Goal: Information Seeking & Learning: Understand process/instructions

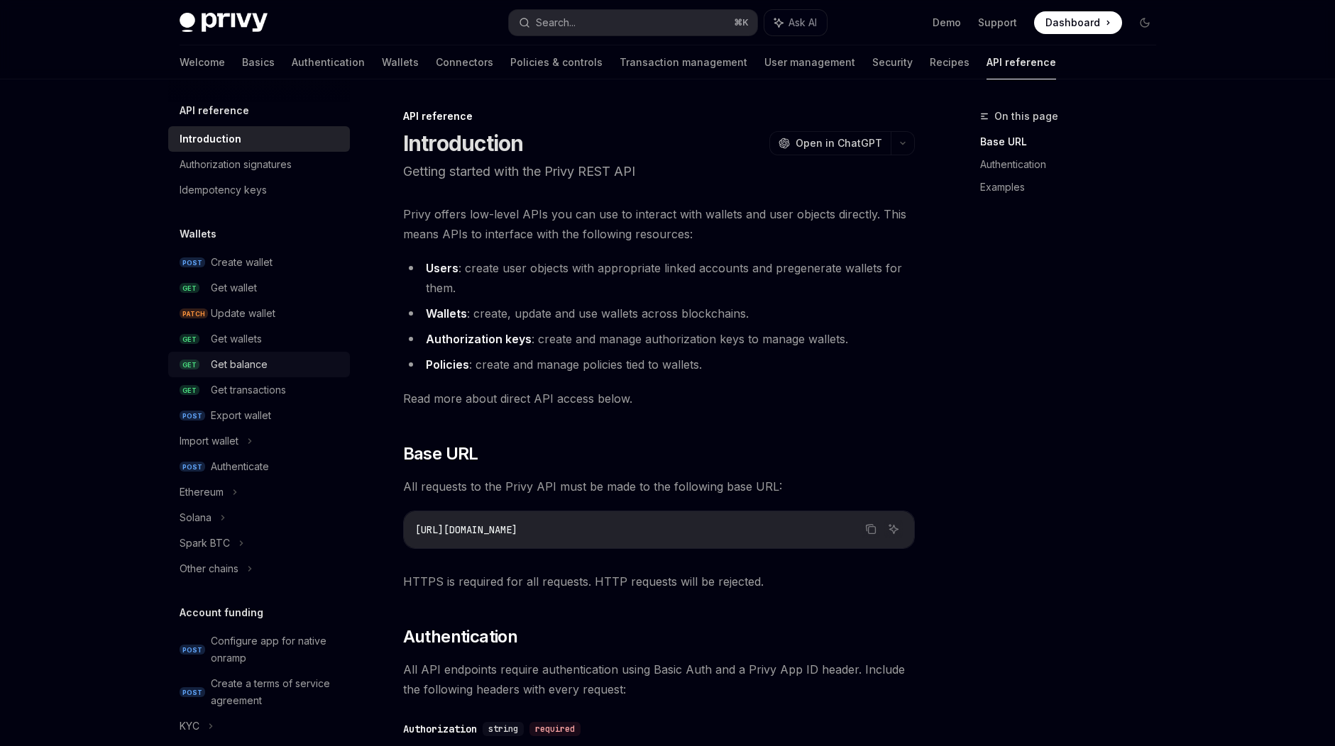
click at [244, 365] on div "Get balance" at bounding box center [239, 364] width 57 height 17
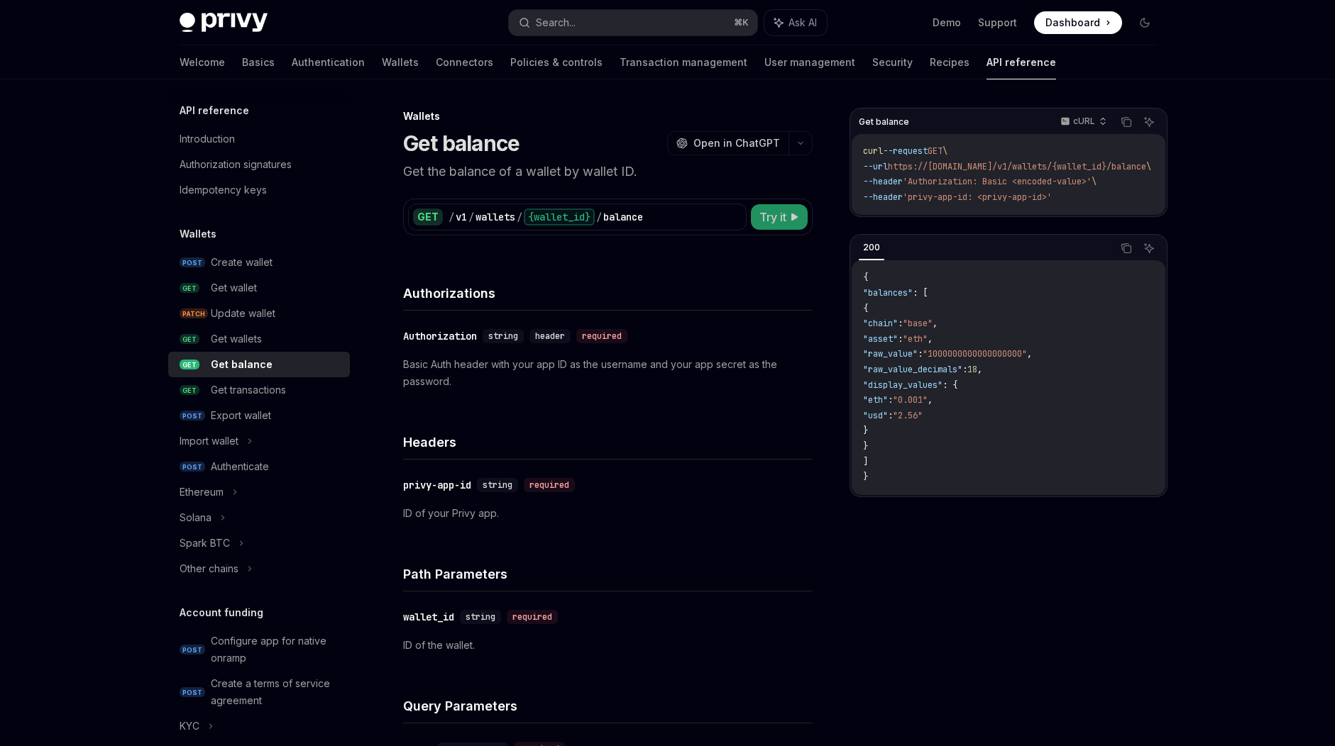
click at [776, 216] on span "Try it" at bounding box center [772, 217] width 27 height 17
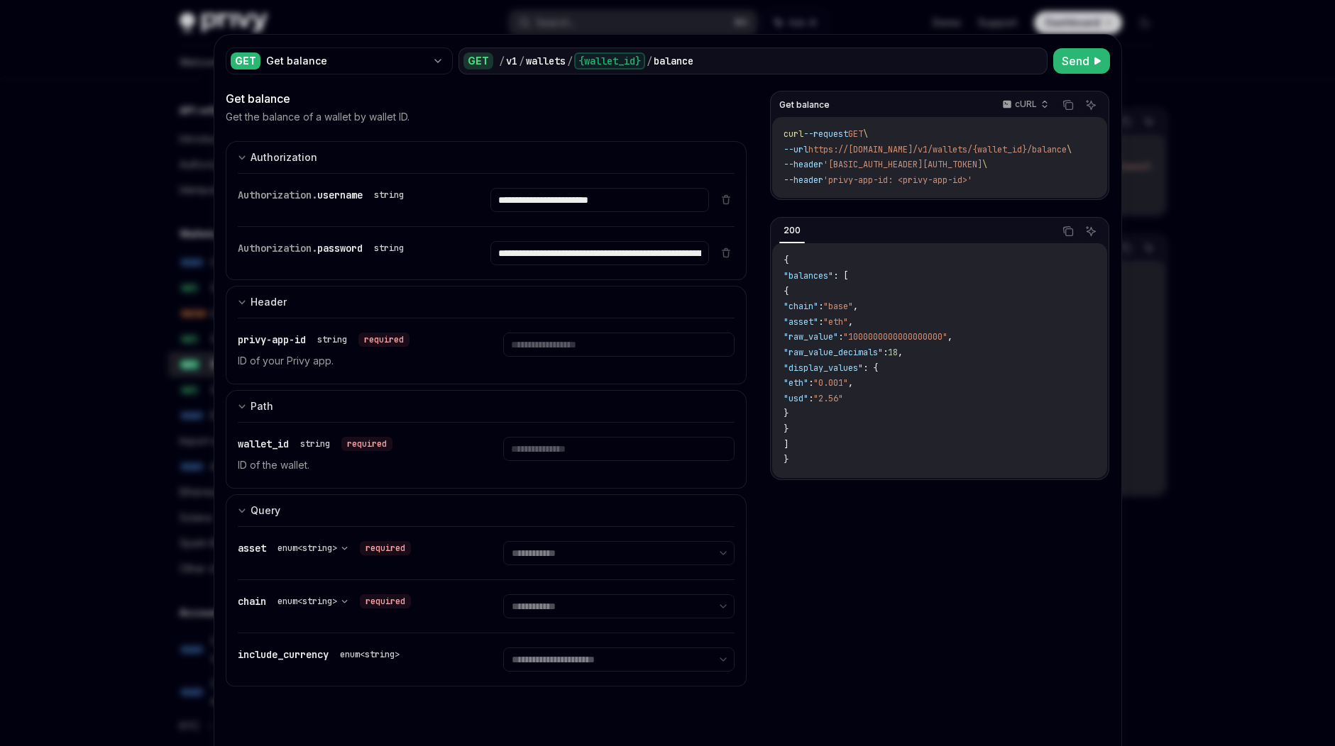
scroll to position [72, 0]
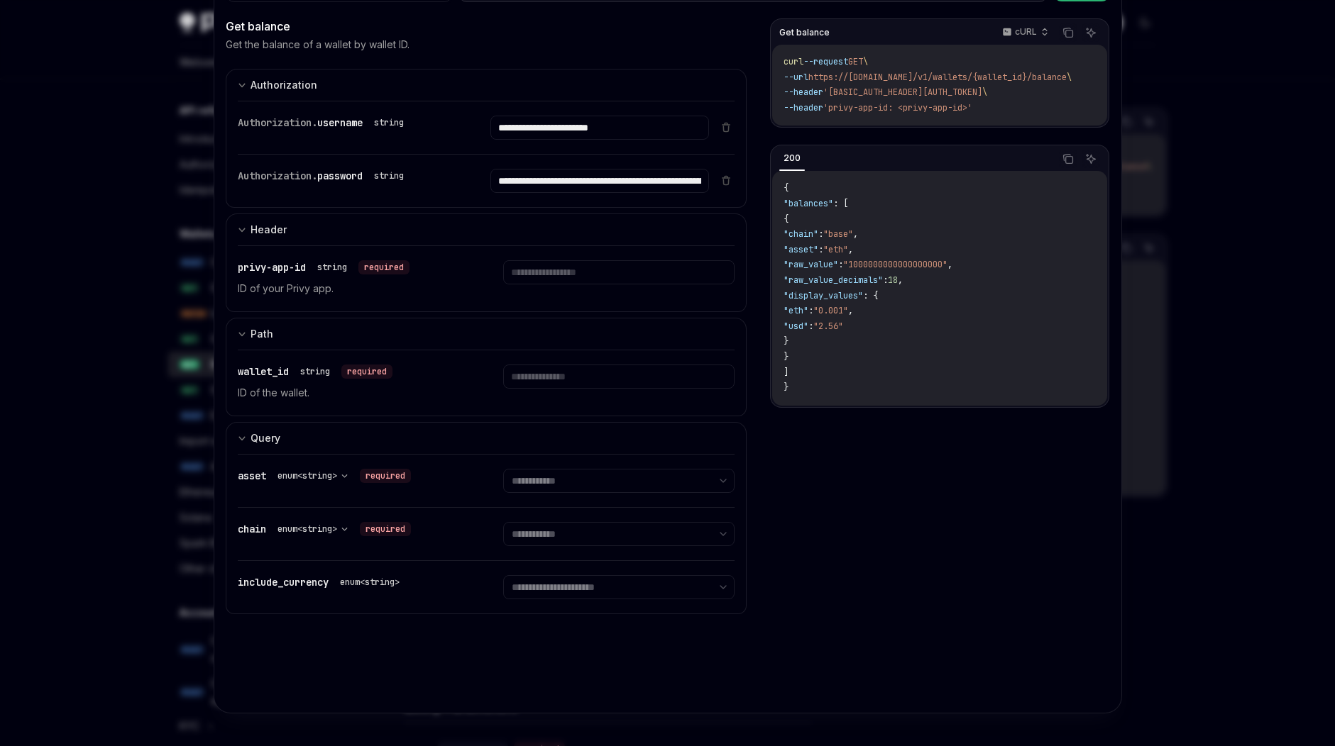
click at [46, 150] on div at bounding box center [667, 373] width 1335 height 746
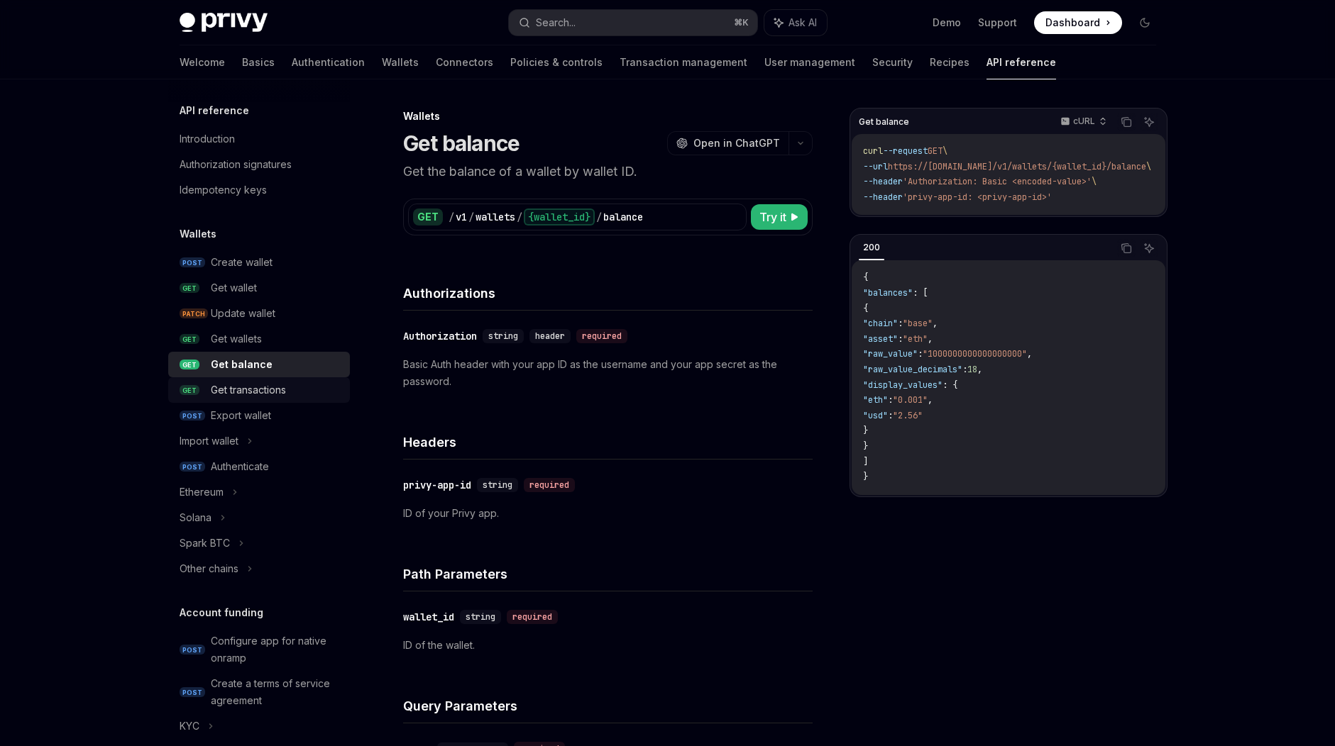
click at [268, 388] on div "Get transactions" at bounding box center [248, 390] width 75 height 17
type textarea "*"
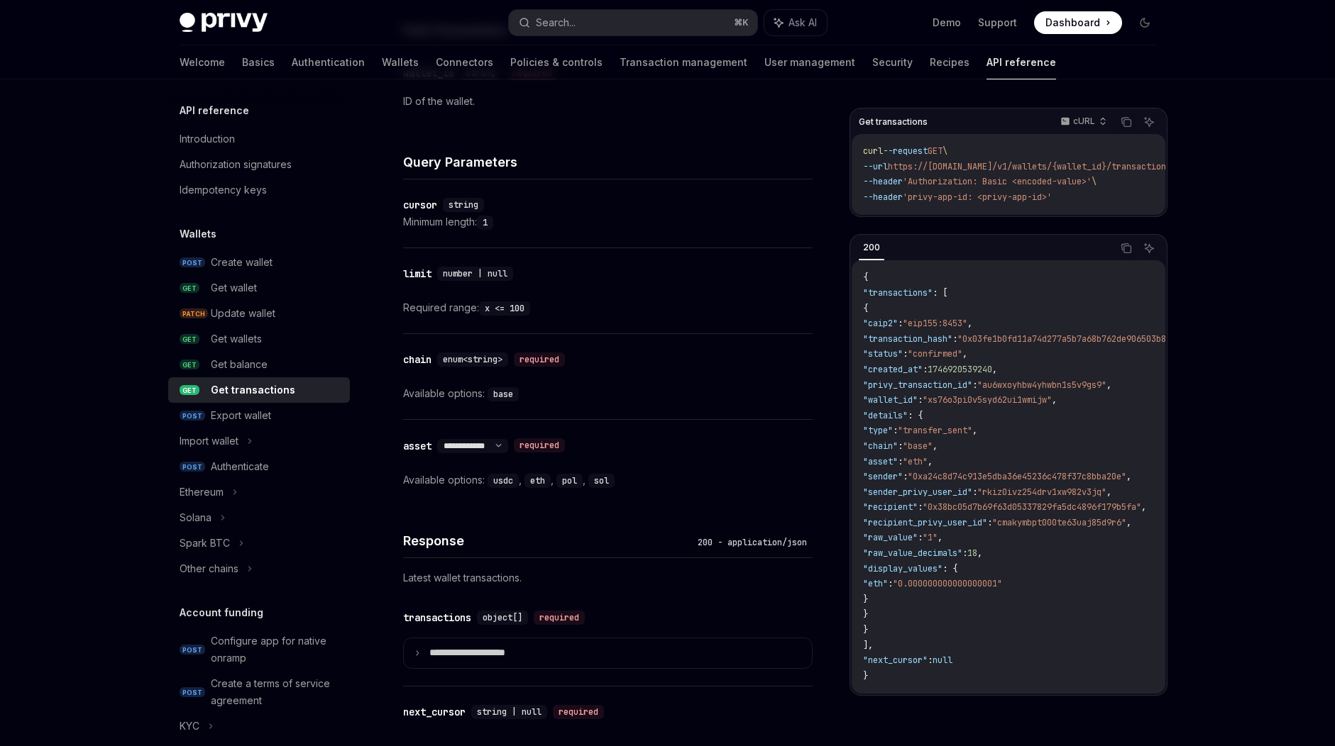
scroll to position [464, 0]
